Goal: Find specific page/section: Find specific page/section

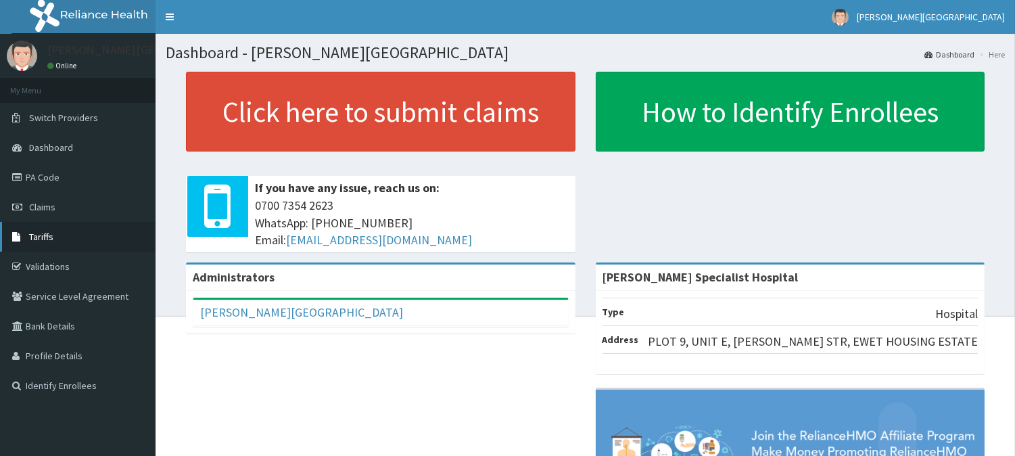
click at [72, 239] on link "Tariffs" at bounding box center [77, 237] width 155 height 30
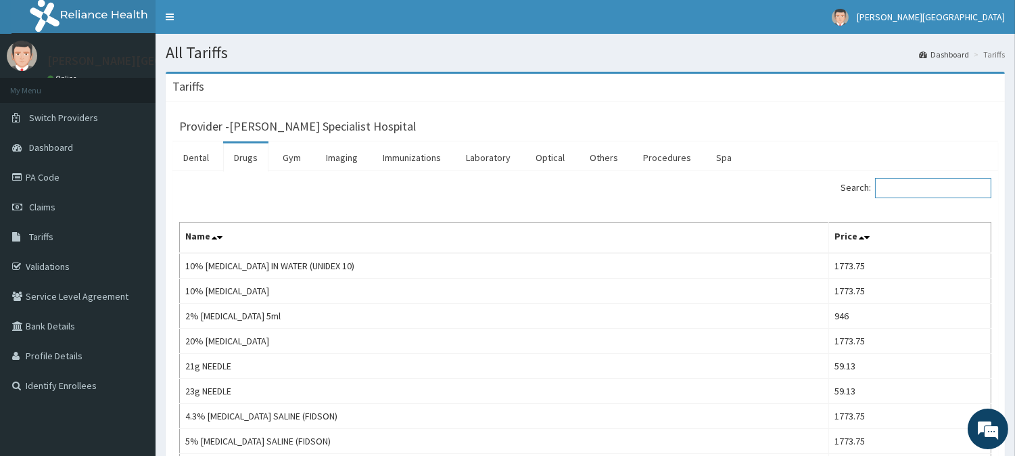
click at [914, 189] on input "Search:" at bounding box center [933, 188] width 116 height 20
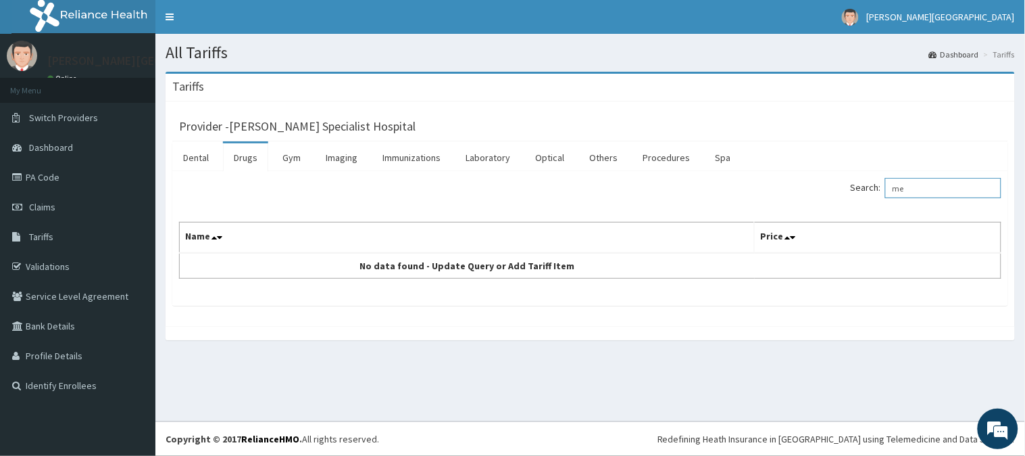
type input "m"
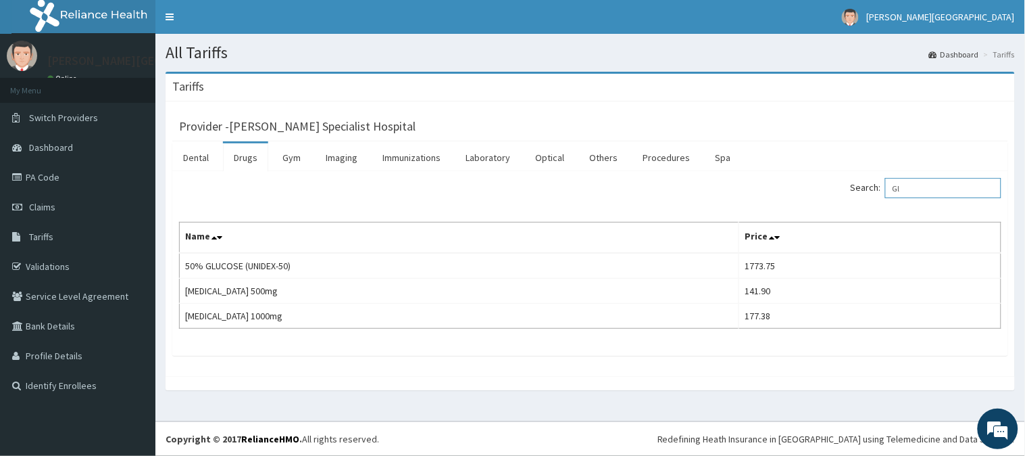
type input "G"
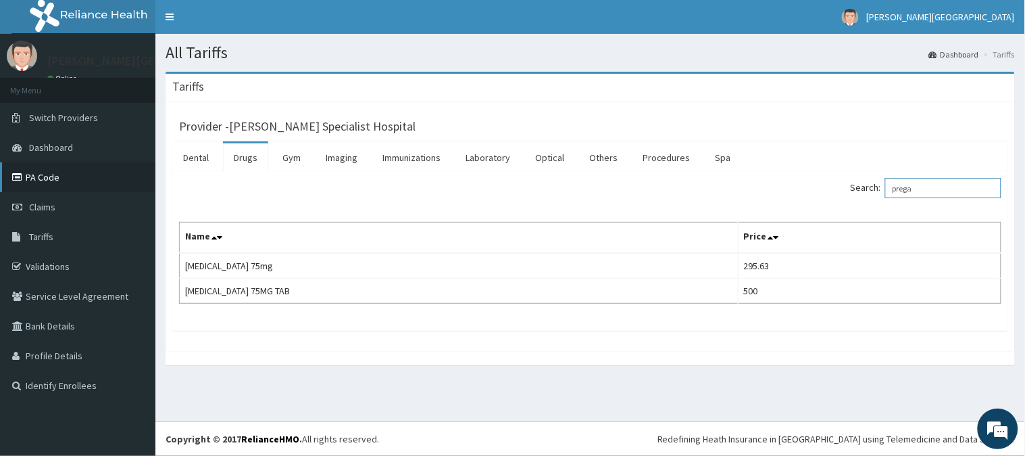
type input "prega"
click at [66, 177] on link "PA Code" at bounding box center [77, 177] width 155 height 30
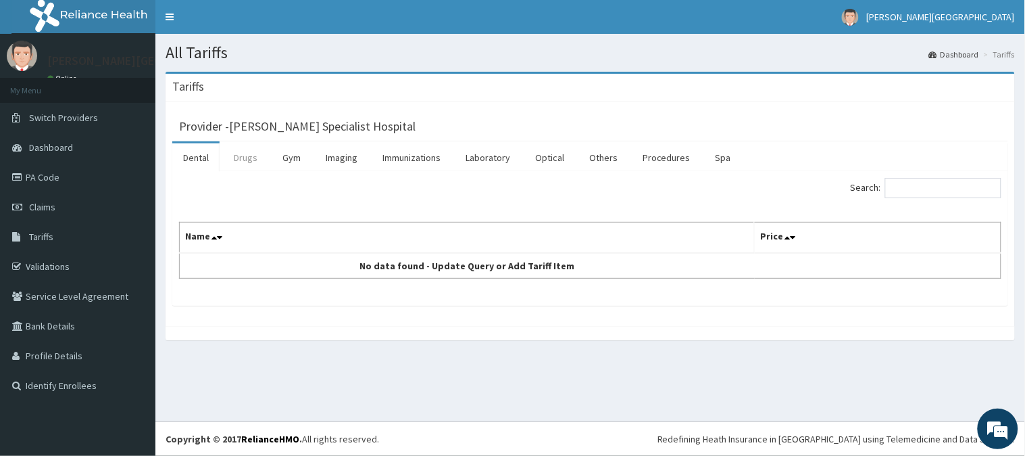
click at [249, 158] on link "Drugs" at bounding box center [245, 157] width 45 height 28
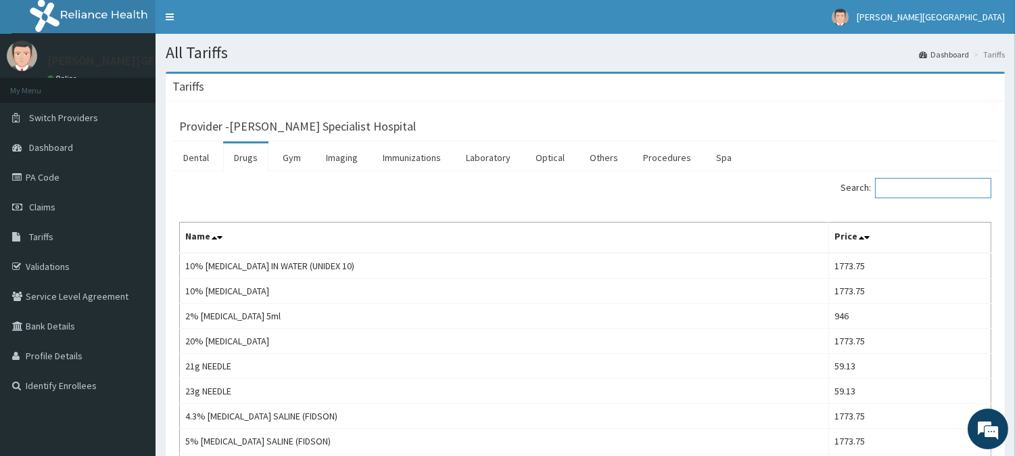
click at [915, 188] on input "Search:" at bounding box center [933, 188] width 116 height 20
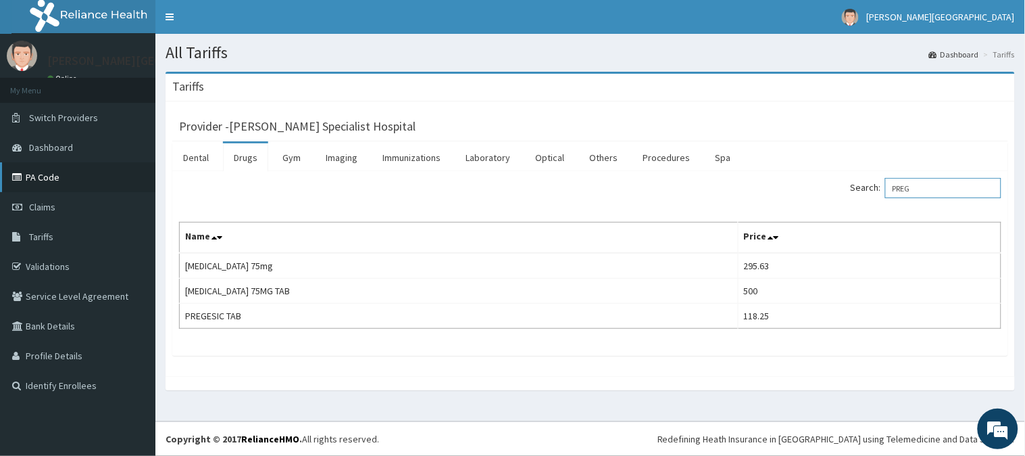
type input "PREG"
click at [46, 181] on link "PA Code" at bounding box center [77, 177] width 155 height 30
